Goal: Task Accomplishment & Management: Use online tool/utility

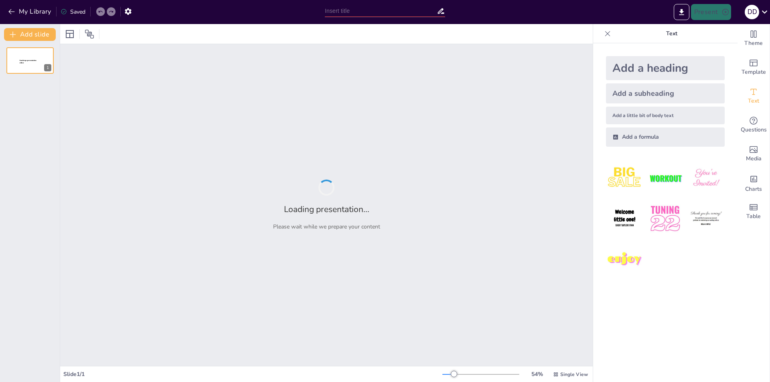
type input "Manejo Zootécnico en Sistemas de Producción Avícola y Porcina: Fundamentos y Es…"
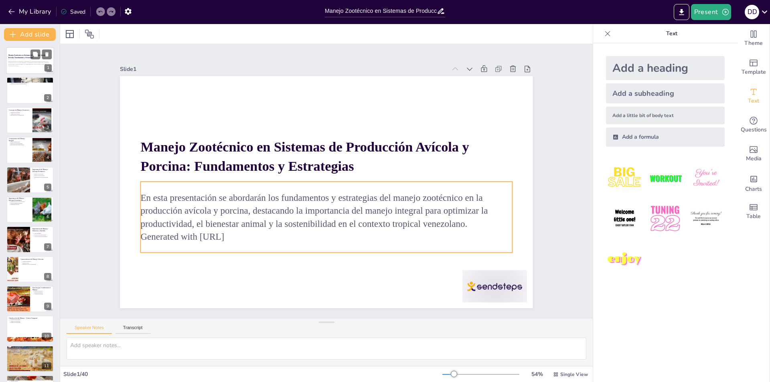
click at [29, 62] on p "En esta presentación se abordarán los fundamentos y estrategias del manejo zoot…" at bounding box center [29, 63] width 43 height 4
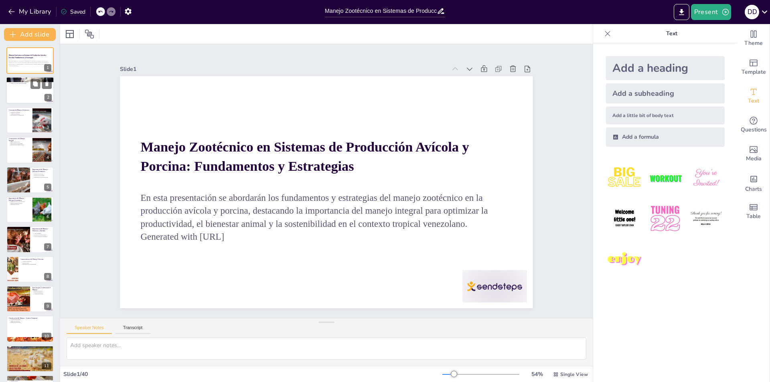
click at [28, 88] on div at bounding box center [30, 90] width 48 height 27
type textarea "La definición del manejo zootécnico es fundamental porque establece la base sob…"
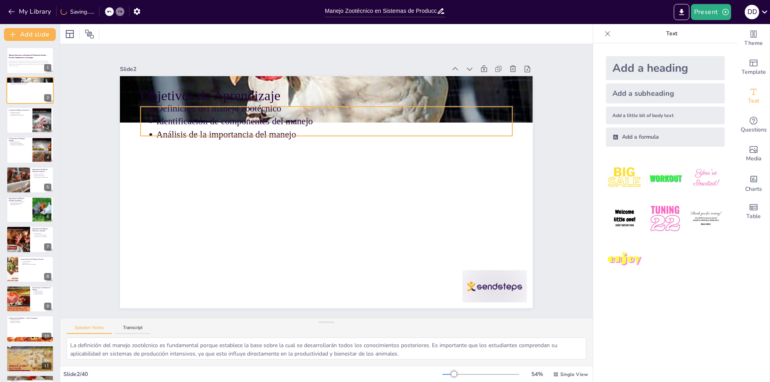
click at [187, 133] on p "Análisis de la importancia del manejo" at bounding box center [352, 141] width 330 height 156
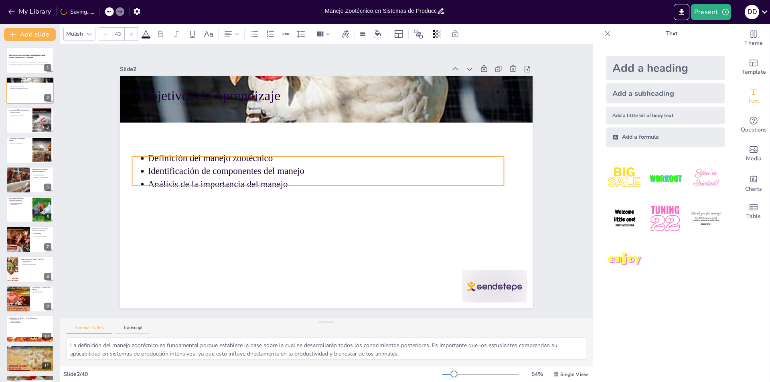
drag, startPoint x: 211, startPoint y: 132, endPoint x: 202, endPoint y: 181, distance: 50.4
click at [202, 181] on p "Análisis de la importancia del manejo" at bounding box center [324, 183] width 296 height 220
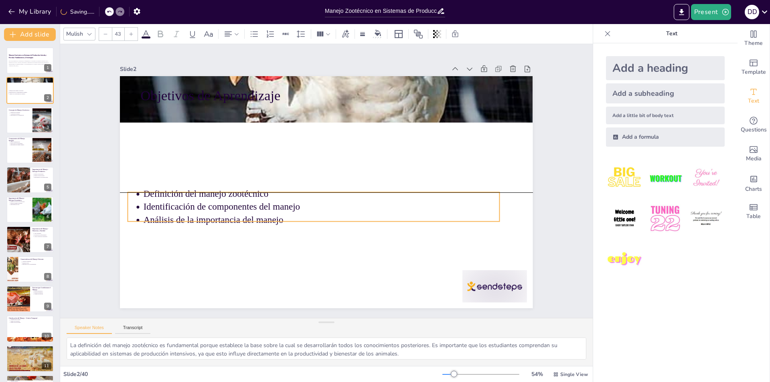
drag, startPoint x: 342, startPoint y: 181, endPoint x: 338, endPoint y: 220, distance: 38.8
click at [338, 220] on p "Análisis de la importancia del manejo" at bounding box center [317, 219] width 355 height 50
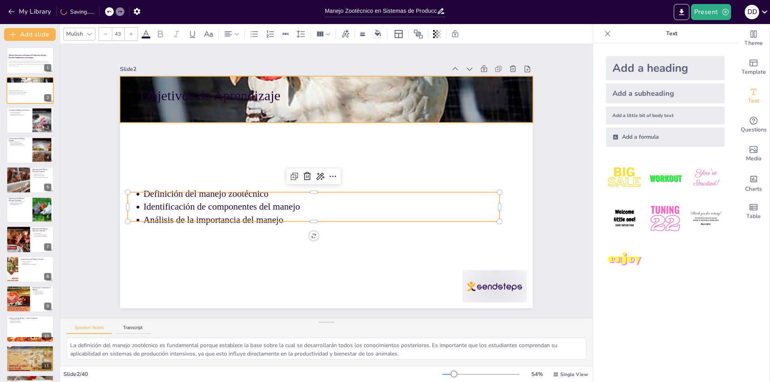
click at [260, 101] on div "Objetivos de Aprendizaje Definición del manejo zootécnico Identificación de com…" at bounding box center [321, 190] width 474 height 407
type input "64"
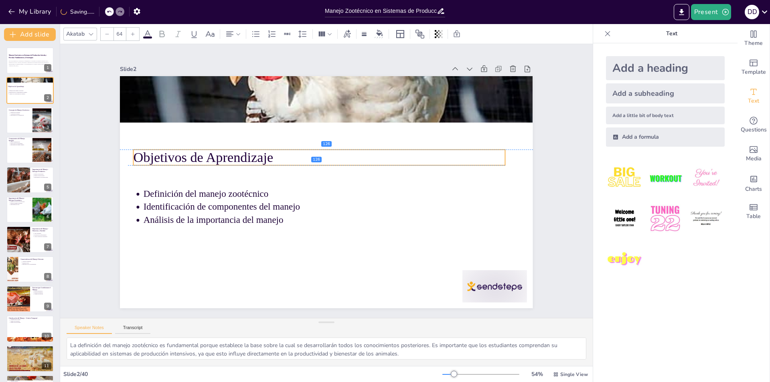
drag, startPoint x: 265, startPoint y: 99, endPoint x: 258, endPoint y: 163, distance: 64.2
click at [258, 176] on p "Objetivos de Aprendizaje" at bounding box center [331, 205] width 371 height 58
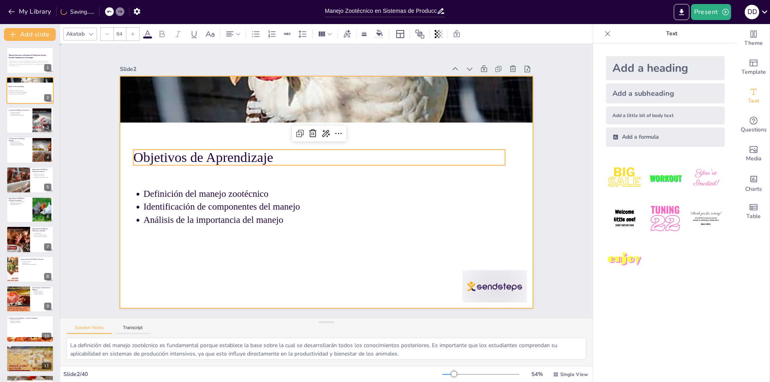
click at [245, 294] on div at bounding box center [325, 192] width 435 height 274
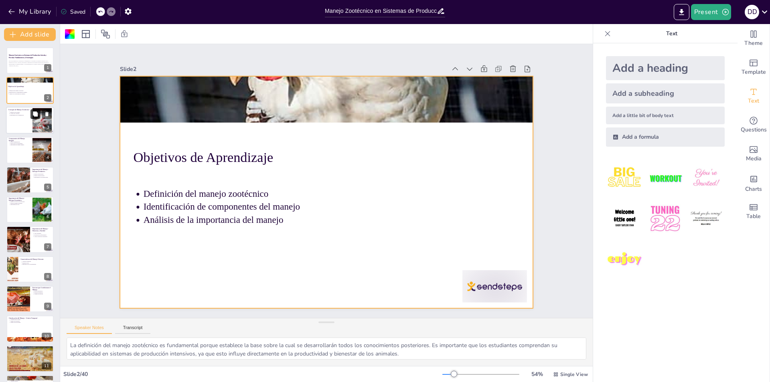
click at [32, 119] on button at bounding box center [35, 114] width 10 height 10
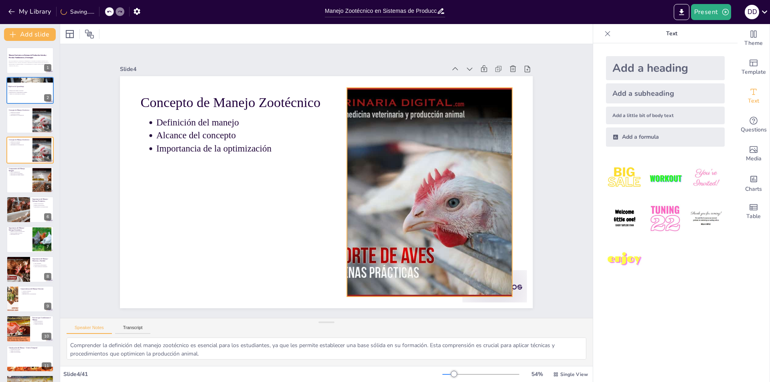
click at [346, 95] on div at bounding box center [425, 214] width 349 height 270
click at [353, 100] on div at bounding box center [427, 203] width 332 height 241
click at [26, 117] on div at bounding box center [30, 120] width 48 height 27
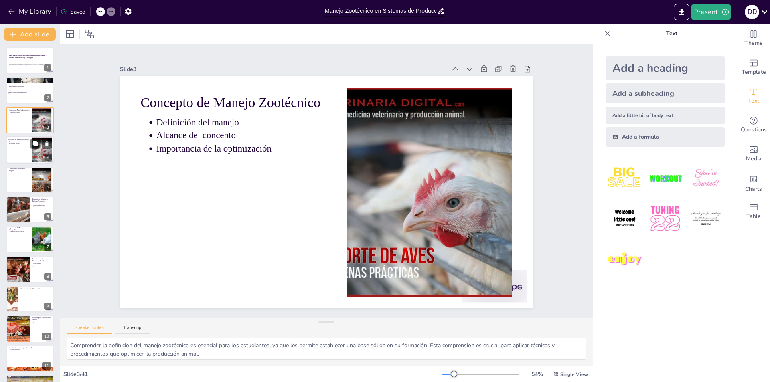
click at [19, 149] on div at bounding box center [30, 149] width 48 height 27
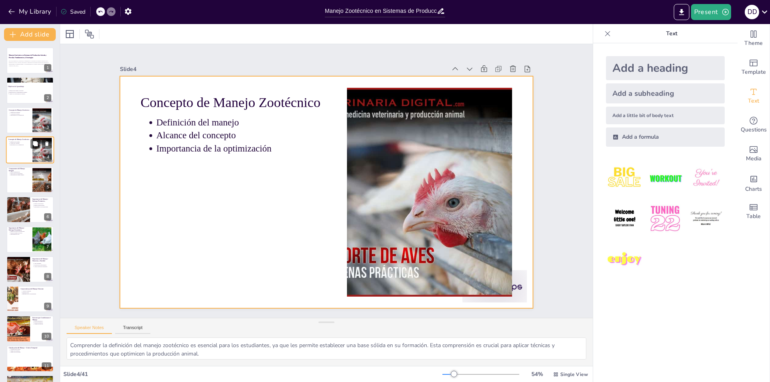
click at [22, 152] on div at bounding box center [30, 149] width 48 height 27
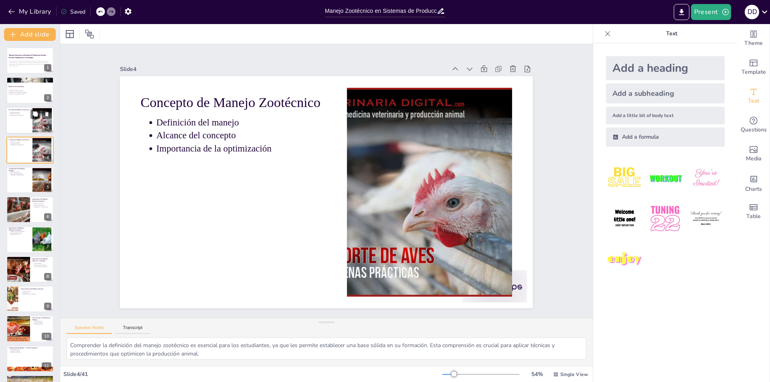
click at [17, 118] on div at bounding box center [30, 120] width 48 height 27
click at [19, 146] on p "Importancia de la optimización" at bounding box center [20, 145] width 20 height 2
click at [20, 83] on div at bounding box center [30, 90] width 48 height 27
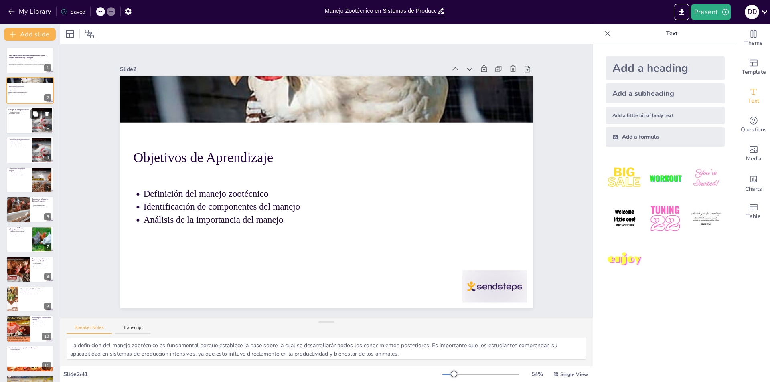
click at [21, 112] on p "Definición del manejo" at bounding box center [20, 112] width 20 height 2
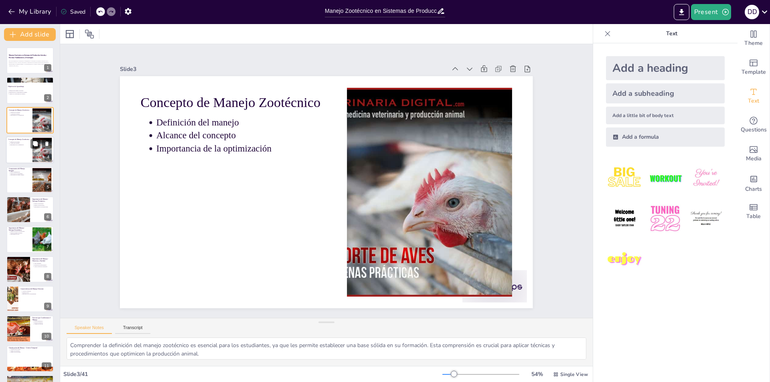
click at [21, 148] on div at bounding box center [30, 149] width 48 height 27
click at [18, 171] on p "Pilares fundamentales" at bounding box center [20, 172] width 20 height 2
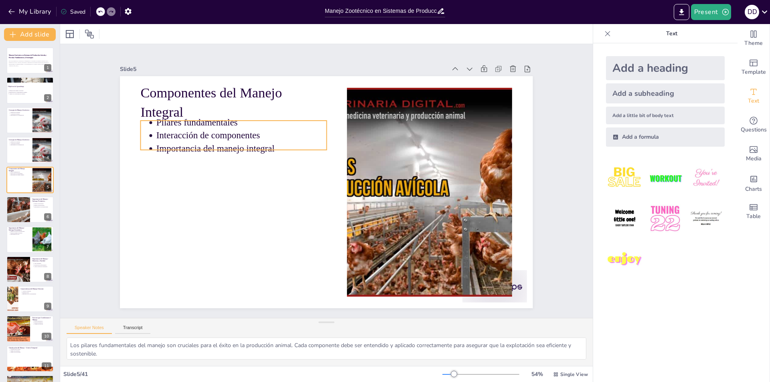
click at [254, 130] on p "Interacción de componentes" at bounding box center [284, 94] width 145 height 110
click at [286, 117] on div at bounding box center [335, 69] width 98 height 164
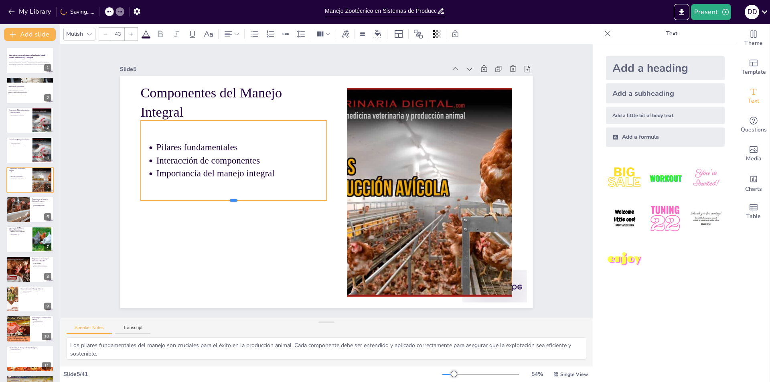
drag, startPoint x: 227, startPoint y: 157, endPoint x: 228, endPoint y: 198, distance: 40.9
click at [228, 198] on div at bounding box center [231, 194] width 185 height 26
click at [208, 117] on div at bounding box center [240, 108] width 185 height 26
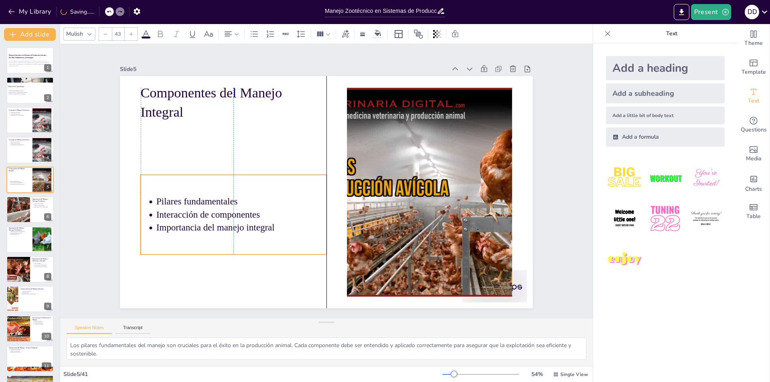
drag, startPoint x: 205, startPoint y: 118, endPoint x: 205, endPoint y: 172, distance: 54.1
click at [205, 172] on div "Pilares fundamentales Interacción de componentes Importancia del manejo integral" at bounding box center [231, 154] width 197 height 174
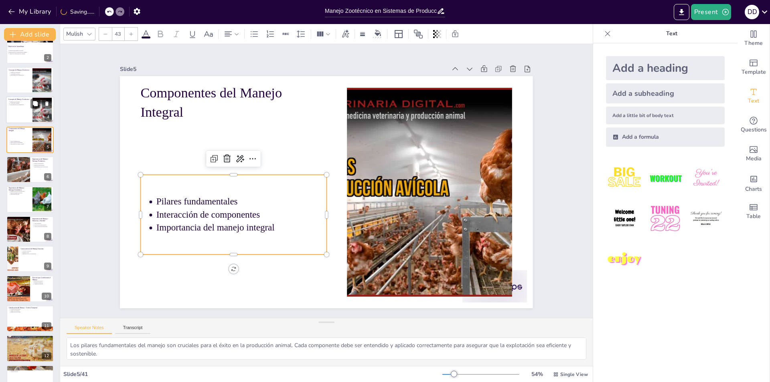
scroll to position [120, 0]
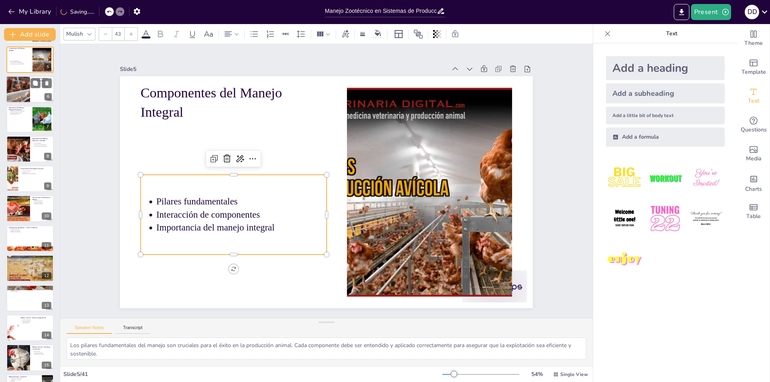
click at [26, 91] on div at bounding box center [18, 89] width 48 height 27
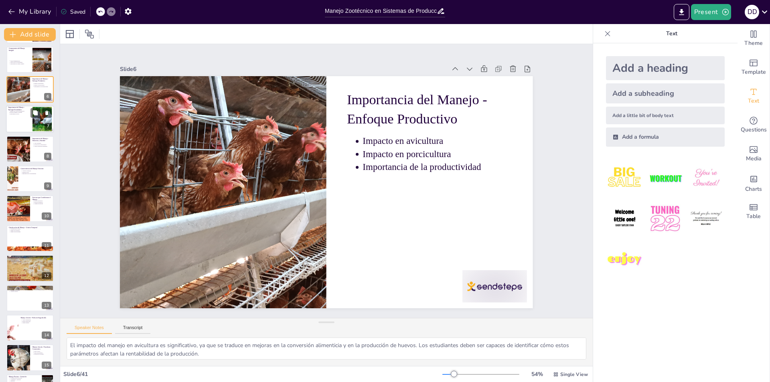
click at [24, 115] on p "Importancia del ROI" at bounding box center [20, 114] width 20 height 2
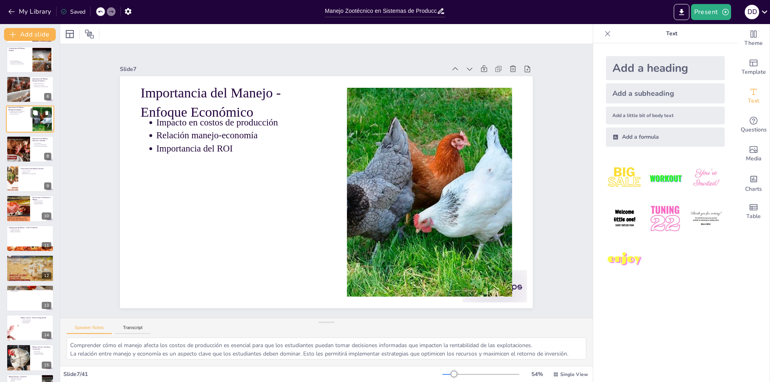
scroll to position [28, 0]
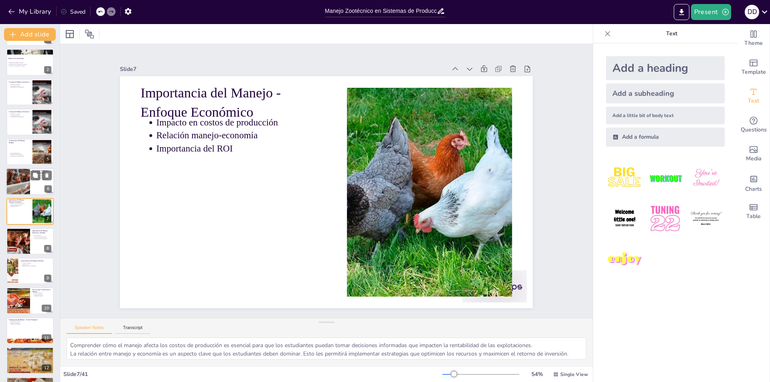
click at [24, 178] on div at bounding box center [18, 181] width 48 height 27
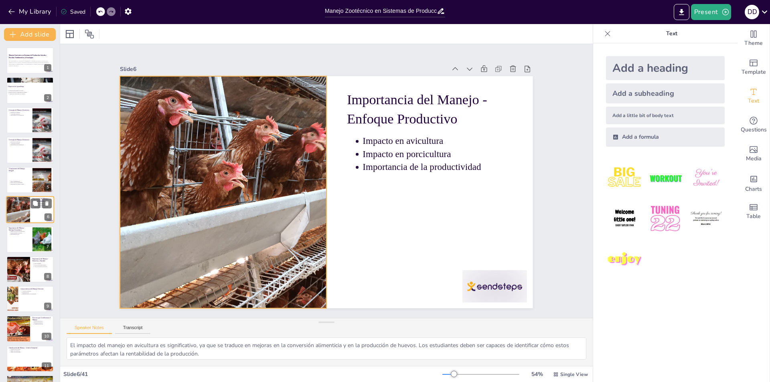
click at [25, 207] on div at bounding box center [18, 209] width 48 height 27
click at [23, 235] on p "Importancia del ROI" at bounding box center [20, 235] width 20 height 2
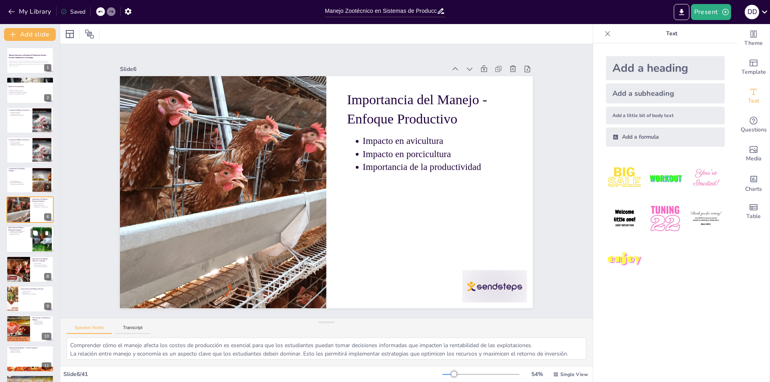
scroll to position [28, 0]
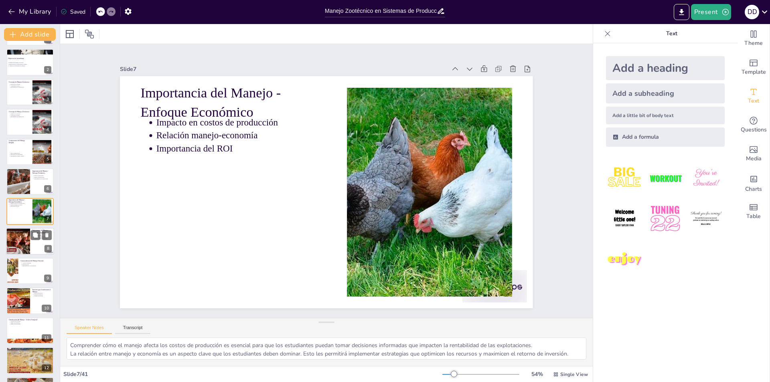
click at [26, 241] on div at bounding box center [18, 241] width 41 height 27
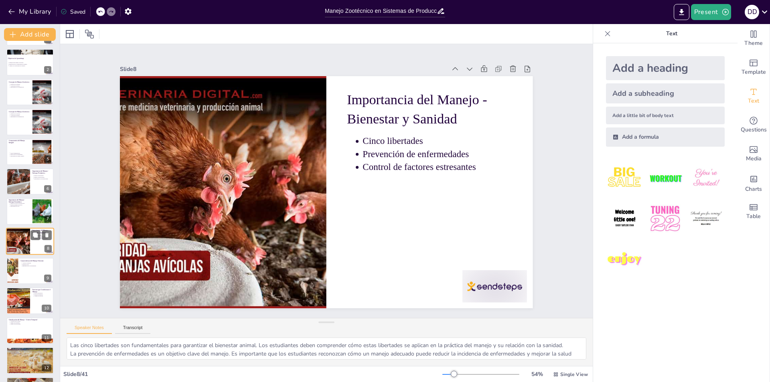
scroll to position [58, 0]
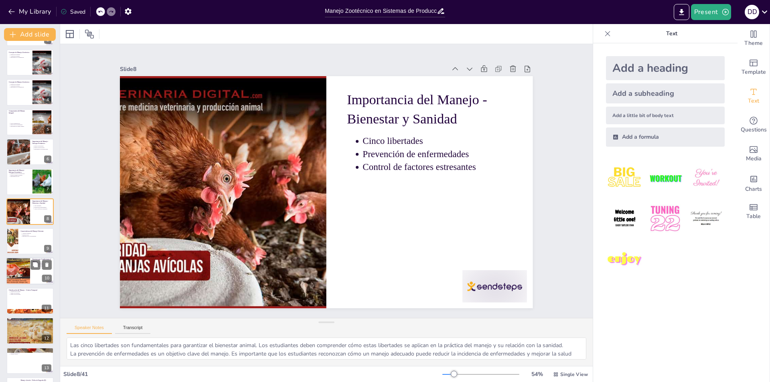
click at [28, 263] on div at bounding box center [18, 271] width 36 height 27
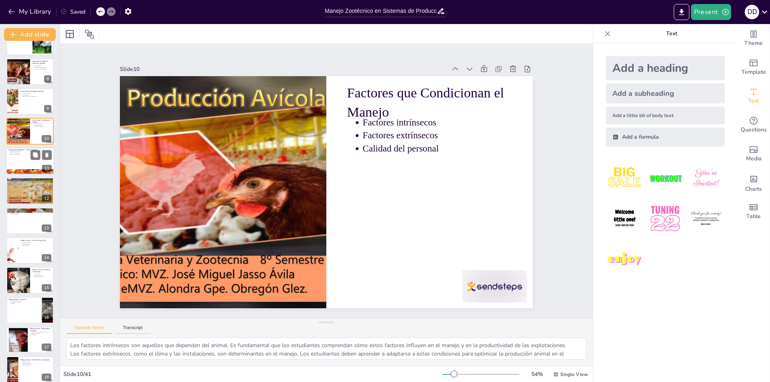
scroll to position [238, 0]
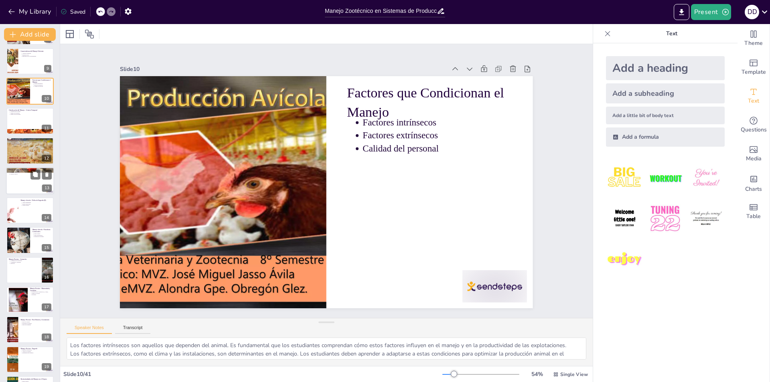
click at [21, 181] on div at bounding box center [30, 180] width 48 height 27
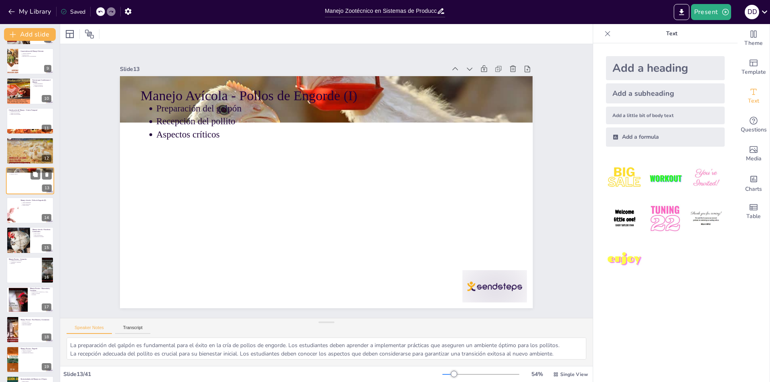
scroll to position [207, 0]
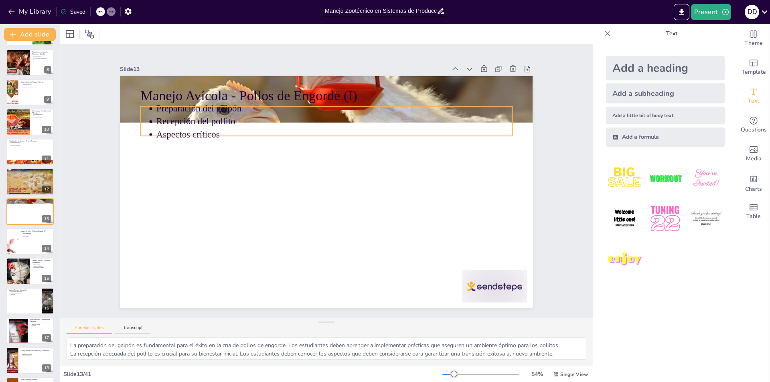
click at [205, 133] on div "Manejo Avícola - Pollos de Engorde (I) Preparación del galpón Recepción del pol…" at bounding box center [323, 192] width 464 height 349
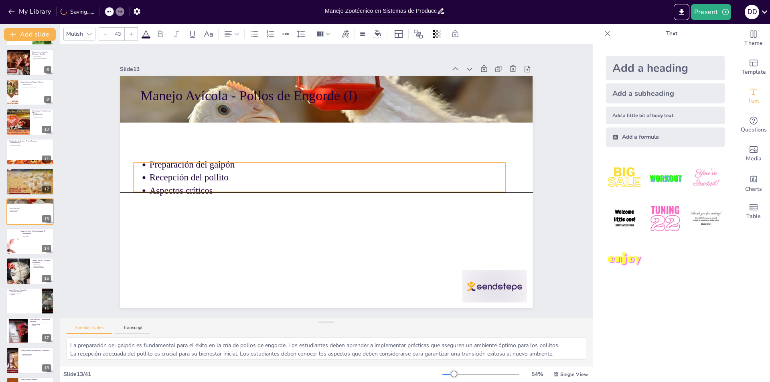
drag, startPoint x: 222, startPoint y: 132, endPoint x: 215, endPoint y: 188, distance: 57.4
click at [215, 188] on p "Aspectos críticos" at bounding box center [325, 190] width 351 height 87
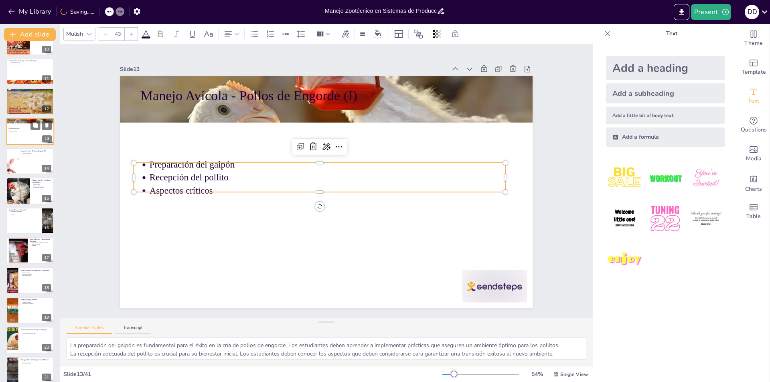
scroll to position [327, 0]
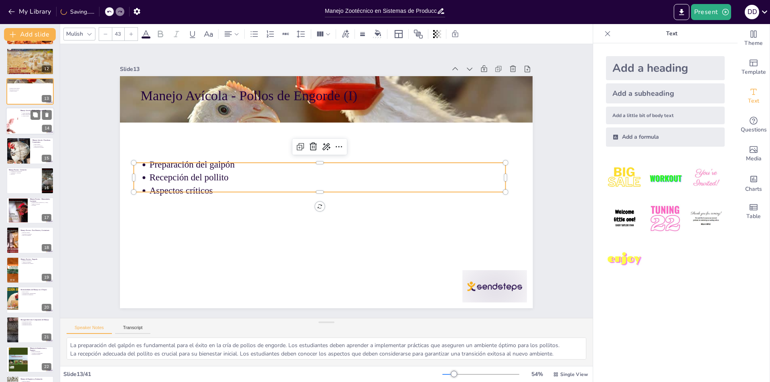
click at [29, 120] on div at bounding box center [30, 120] width 48 height 27
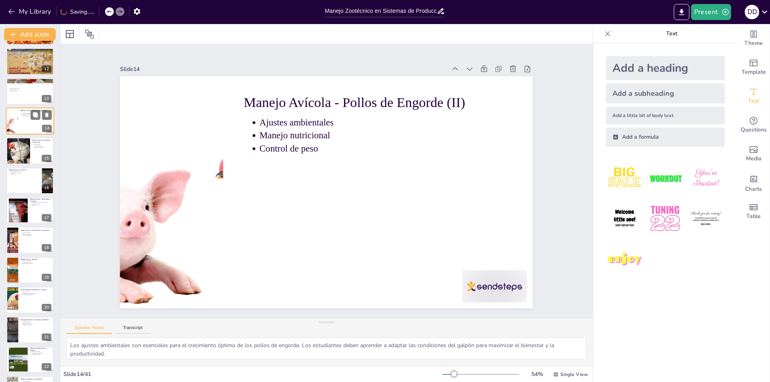
scroll to position [237, 0]
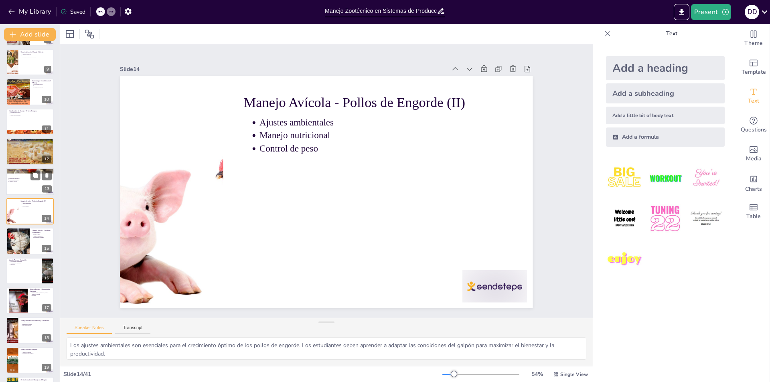
click at [29, 177] on div at bounding box center [30, 181] width 48 height 27
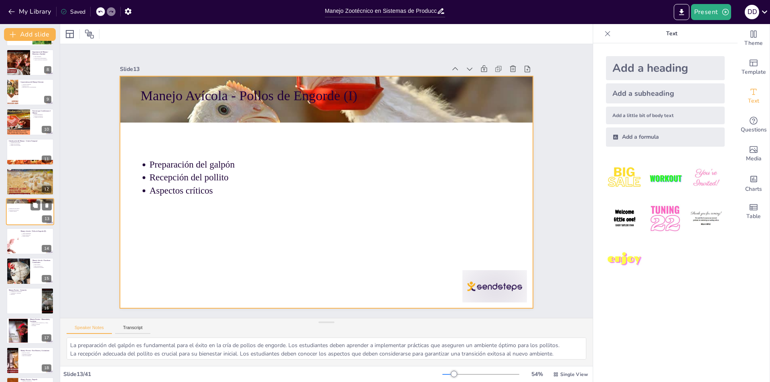
click at [26, 213] on div at bounding box center [30, 211] width 48 height 27
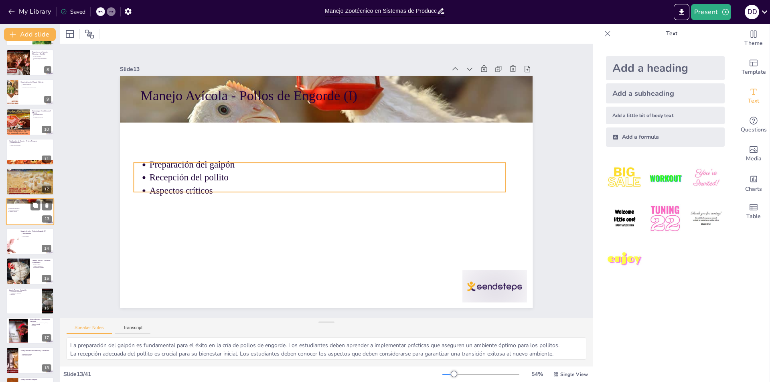
click at [16, 211] on p "Aspectos críticos" at bounding box center [30, 212] width 42 height 2
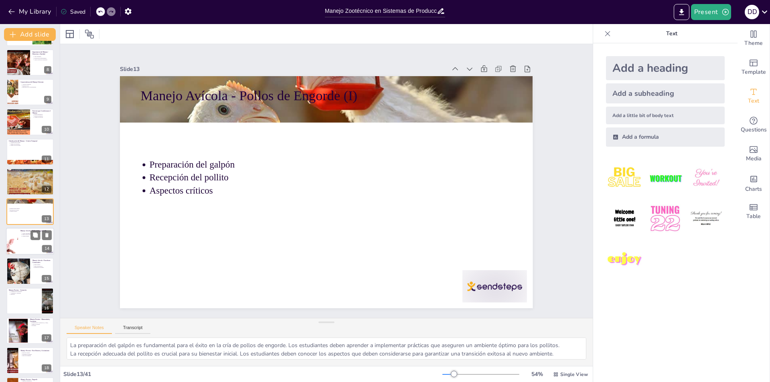
click at [22, 241] on div at bounding box center [30, 241] width 48 height 27
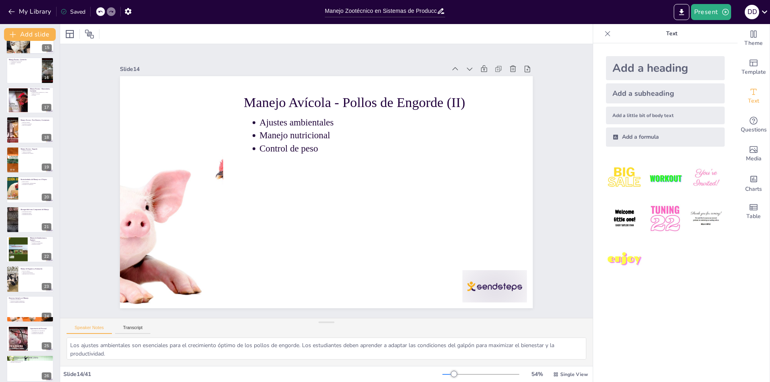
scroll to position [478, 0]
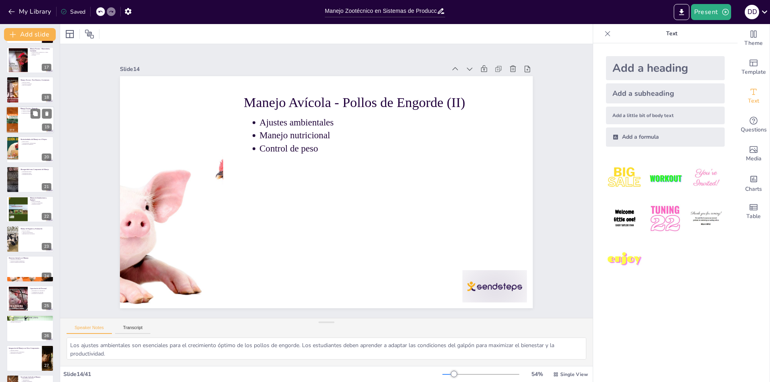
click at [26, 128] on div at bounding box center [30, 119] width 48 height 27
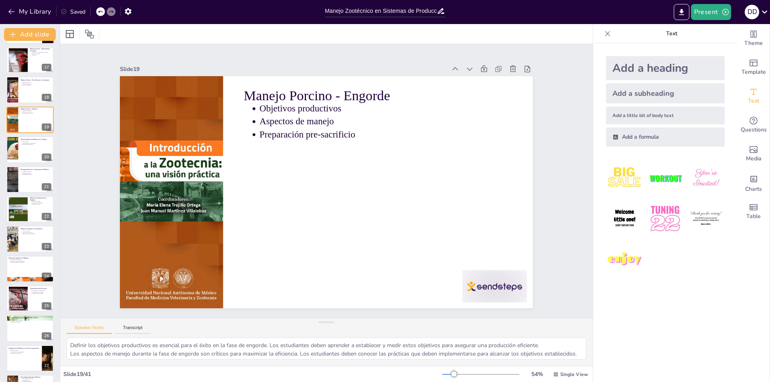
scroll to position [386, 0]
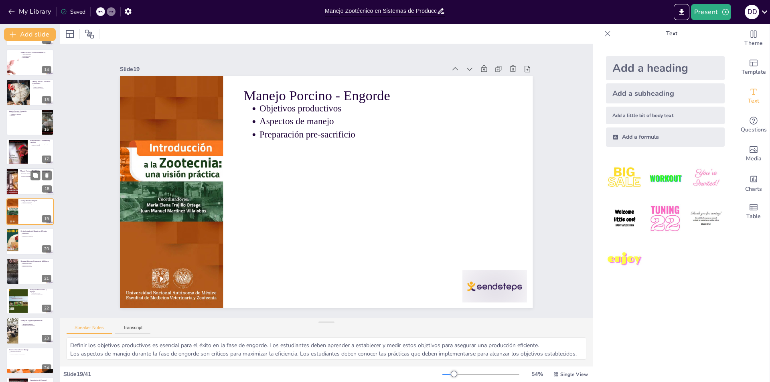
click at [29, 179] on div at bounding box center [30, 181] width 48 height 27
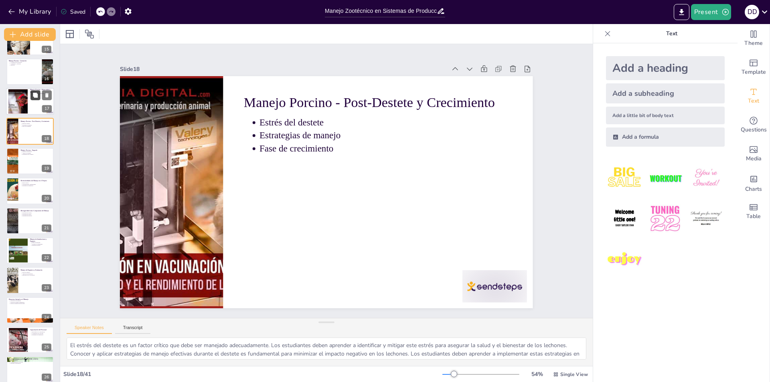
scroll to position [476, 0]
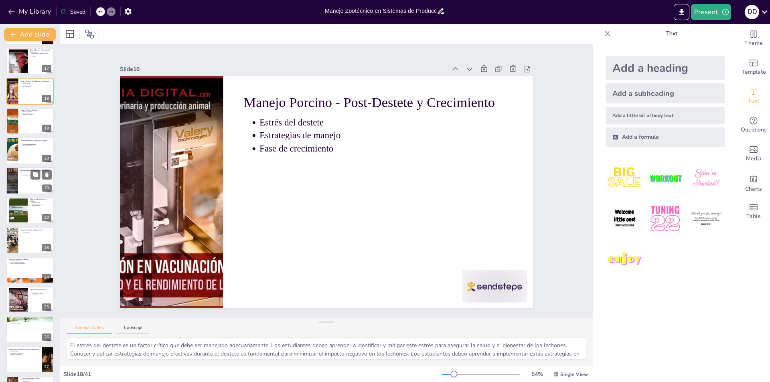
click at [28, 182] on div at bounding box center [30, 180] width 48 height 27
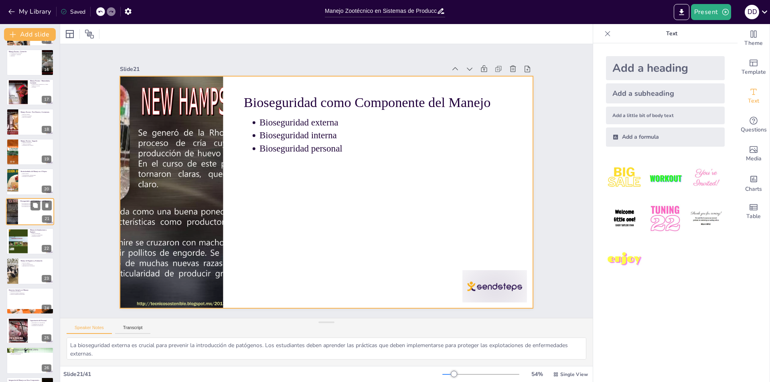
click at [27, 216] on div at bounding box center [30, 211] width 48 height 27
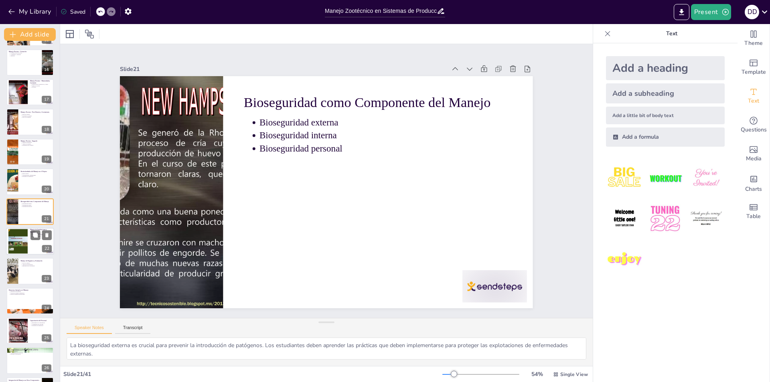
click at [24, 243] on div at bounding box center [17, 242] width 19 height 26
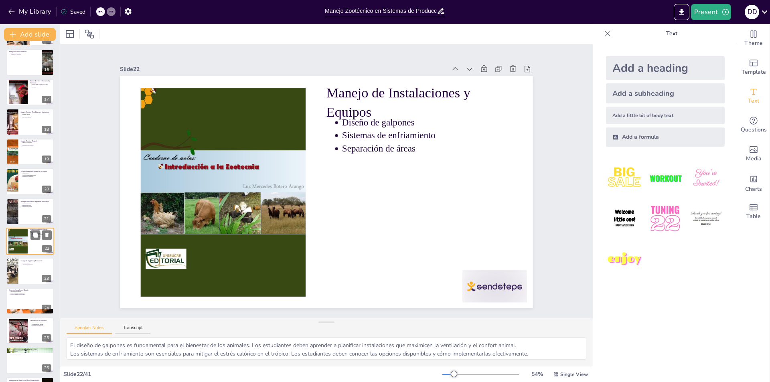
scroll to position [476, 0]
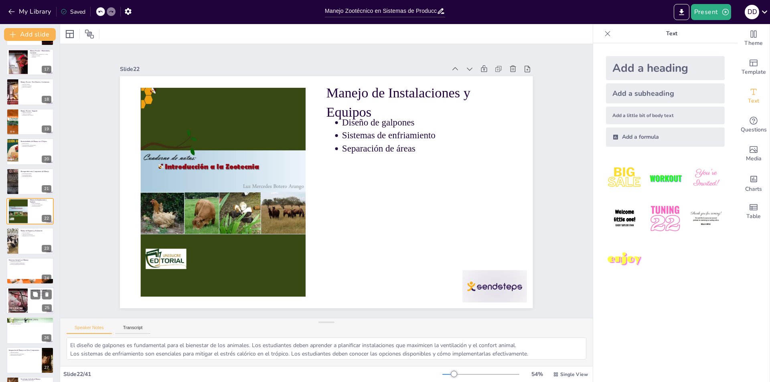
click at [33, 289] on p "Capacitación del Personal" at bounding box center [41, 290] width 22 height 2
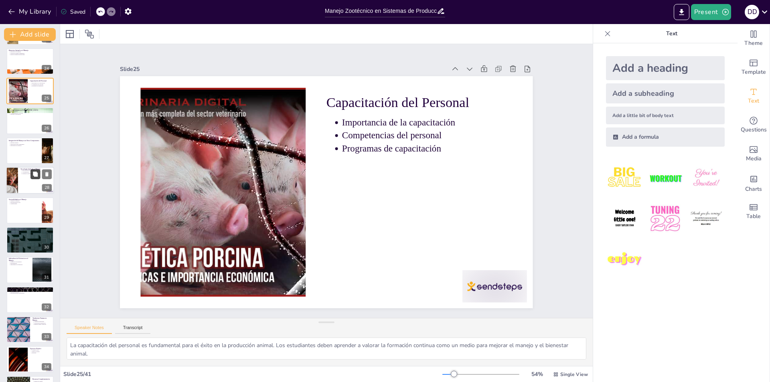
scroll to position [766, 0]
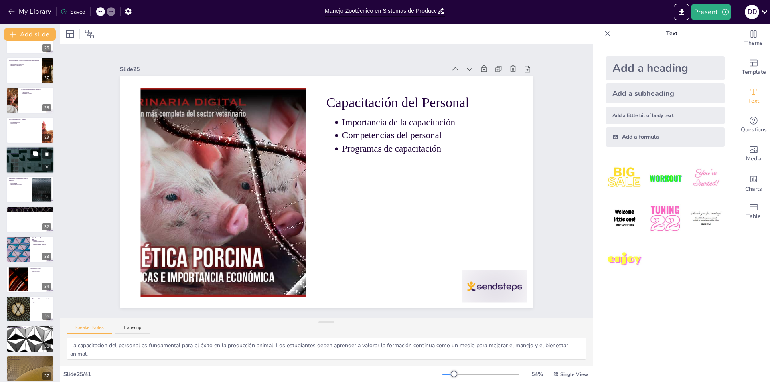
click at [22, 186] on div at bounding box center [29, 189] width 47 height 26
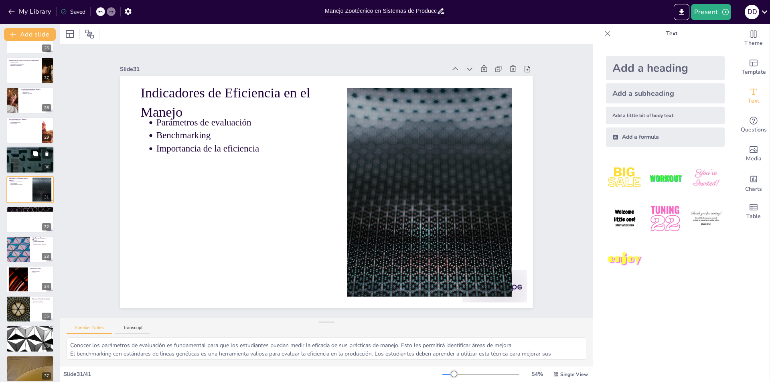
scroll to position [744, 0]
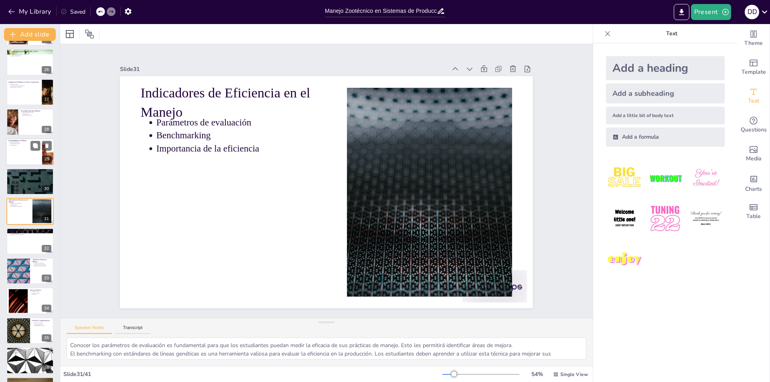
click at [26, 143] on p "Responsabilidad social" at bounding box center [25, 144] width 30 height 2
type textarea "La dimensión ambiental es crucial para la sostenibilidad en el manejo. Los estu…"
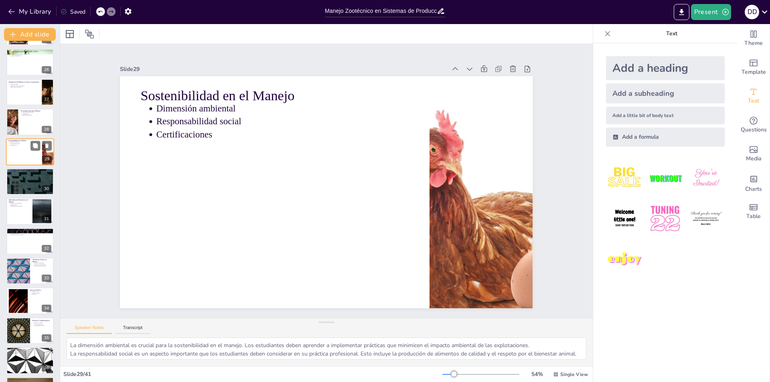
scroll to position [684, 0]
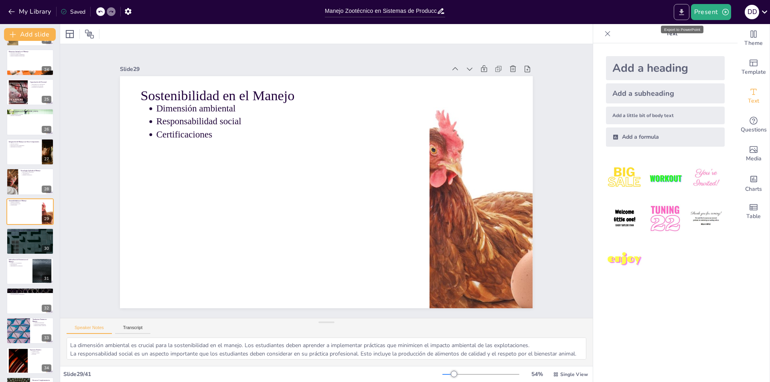
click at [683, 12] on icon "Export to PowerPoint" at bounding box center [681, 12] width 5 height 6
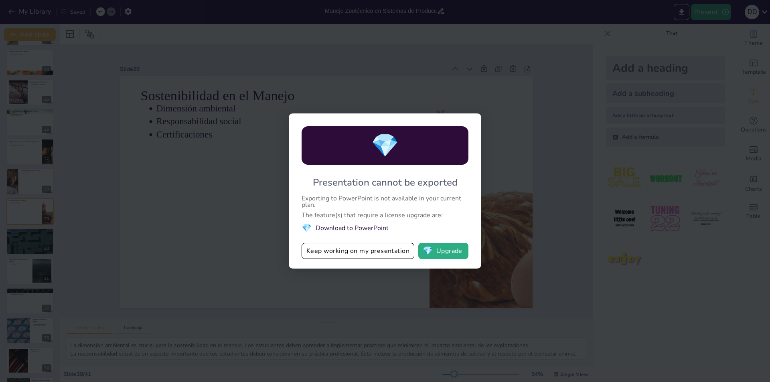
click at [545, 61] on div "💎 Presentation cannot be exported Exporting to PowerPoint is not available in y…" at bounding box center [385, 191] width 770 height 382
